Goal: Information Seeking & Learning: Learn about a topic

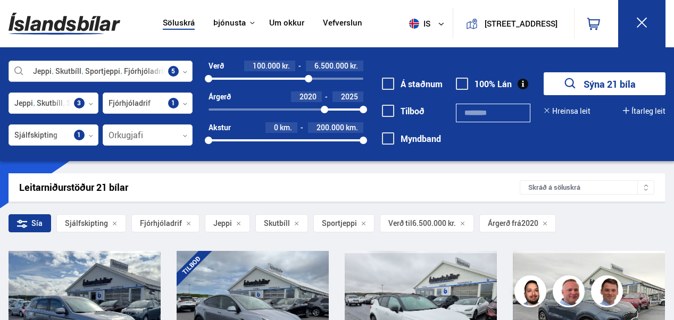
scroll to position [1, 0]
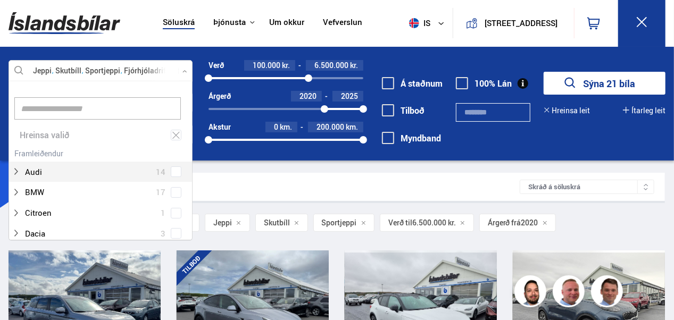
click at [183, 69] on icon at bounding box center [185, 71] width 5 height 5
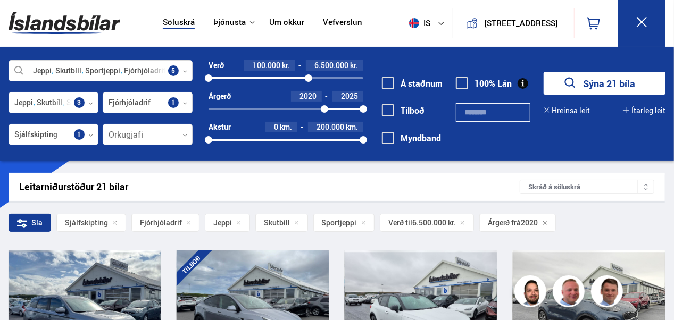
click at [59, 30] on img at bounding box center [65, 23] width 112 height 35
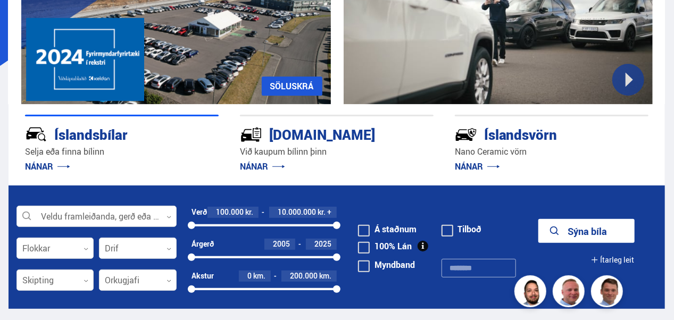
scroll to position [155, 0]
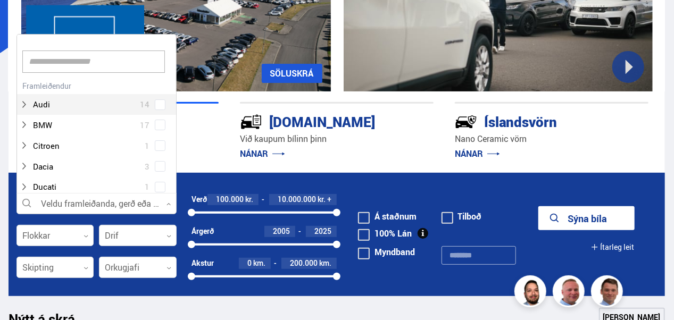
click at [120, 209] on div at bounding box center [96, 204] width 160 height 21
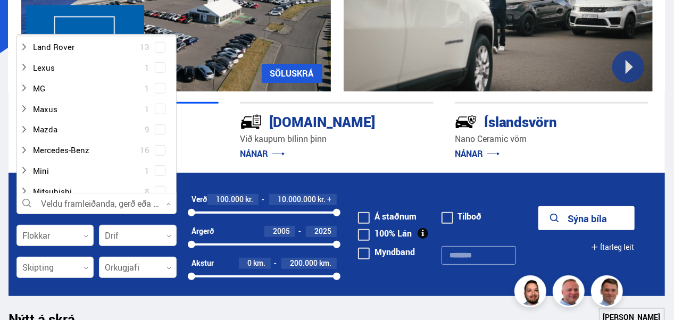
scroll to position [369, 0]
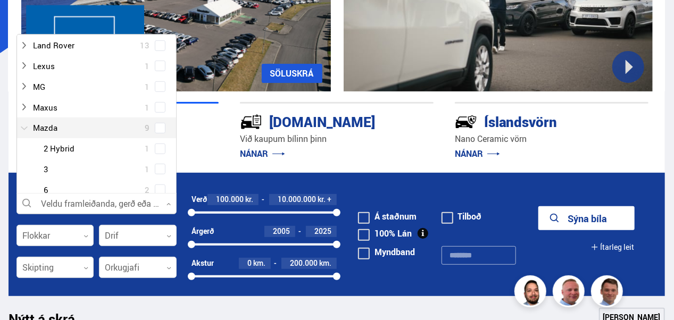
click at [49, 129] on div at bounding box center [86, 127] width 132 height 15
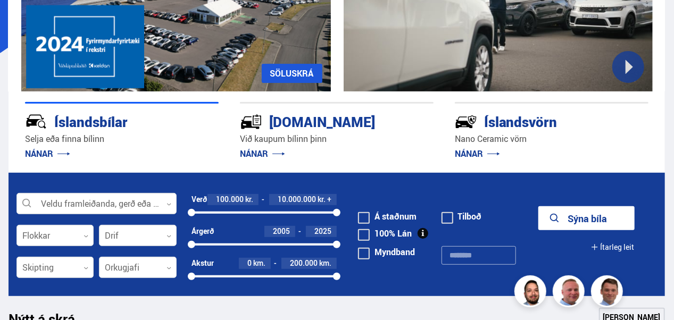
click at [402, 145] on p "Við kaupum bílinn þinn" at bounding box center [337, 139] width 194 height 12
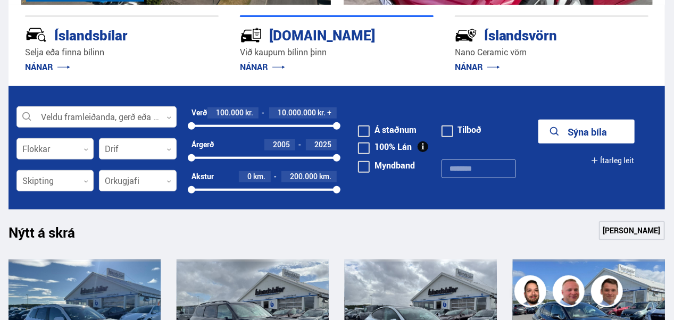
scroll to position [243, 0]
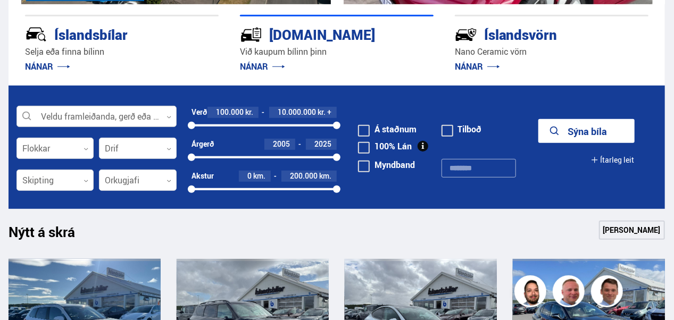
click at [173, 118] on div at bounding box center [96, 116] width 160 height 21
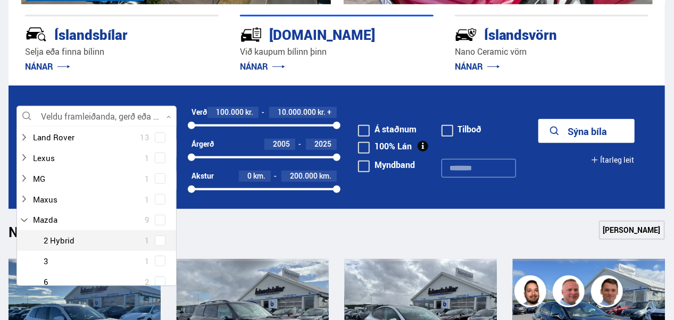
scroll to position [402, 0]
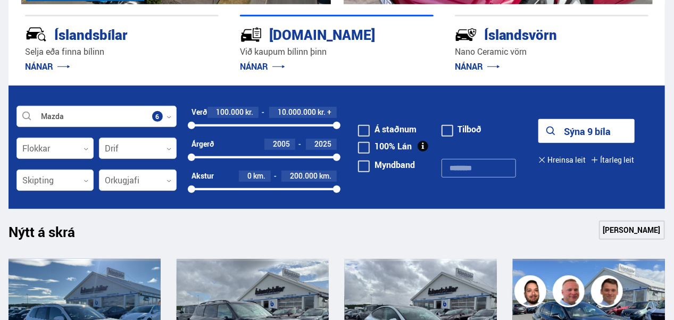
click at [579, 130] on button "Sýna 9 bíla" at bounding box center [586, 131] width 96 height 24
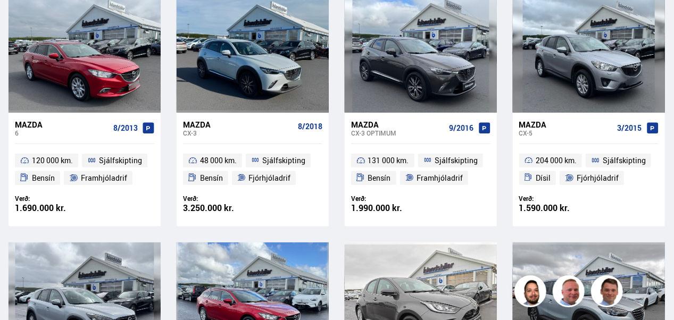
scroll to position [254, 0]
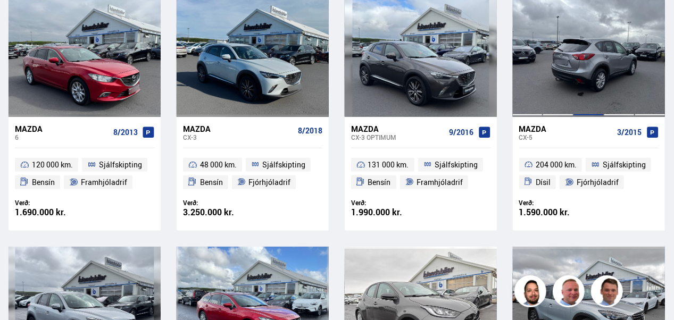
click at [599, 60] on div at bounding box center [589, 56] width 31 height 119
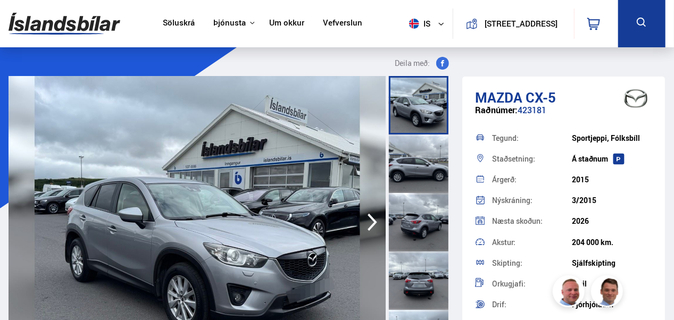
scroll to position [100, 0]
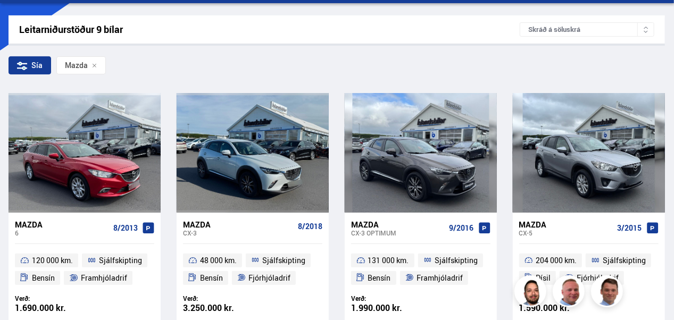
scroll to position [156, 0]
